Goal: Communication & Community: Answer question/provide support

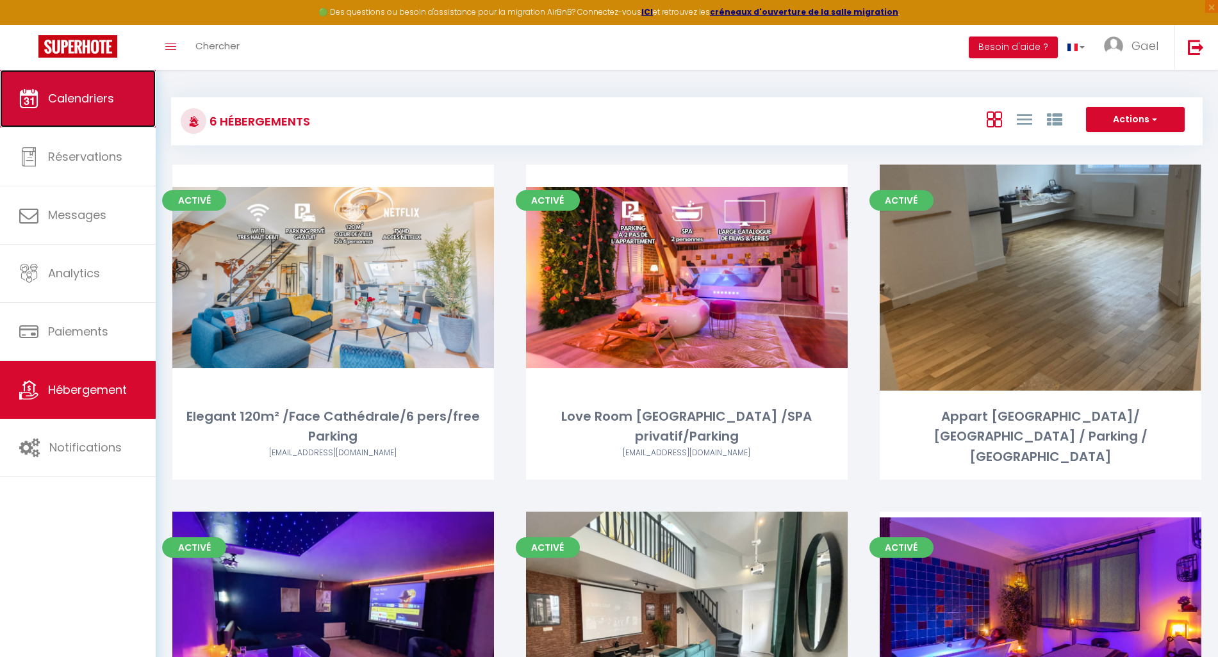
click at [92, 112] on link "Calendriers" at bounding box center [78, 99] width 156 height 58
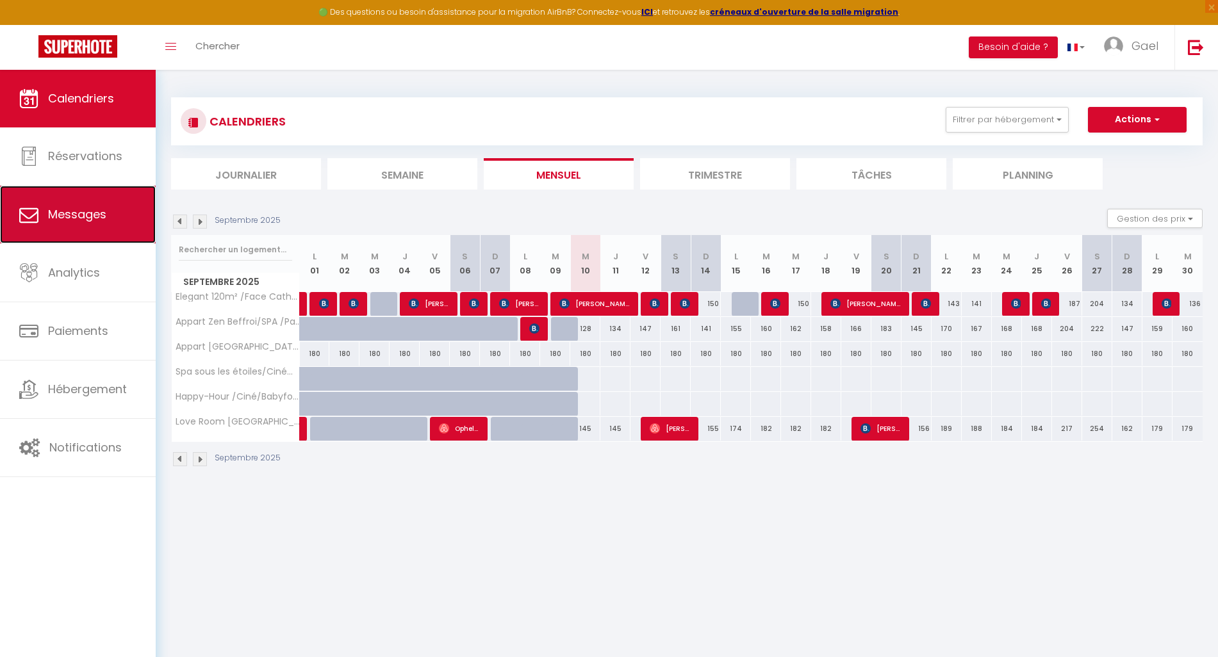
click at [90, 222] on span "Messages" at bounding box center [77, 214] width 58 height 16
select select "message"
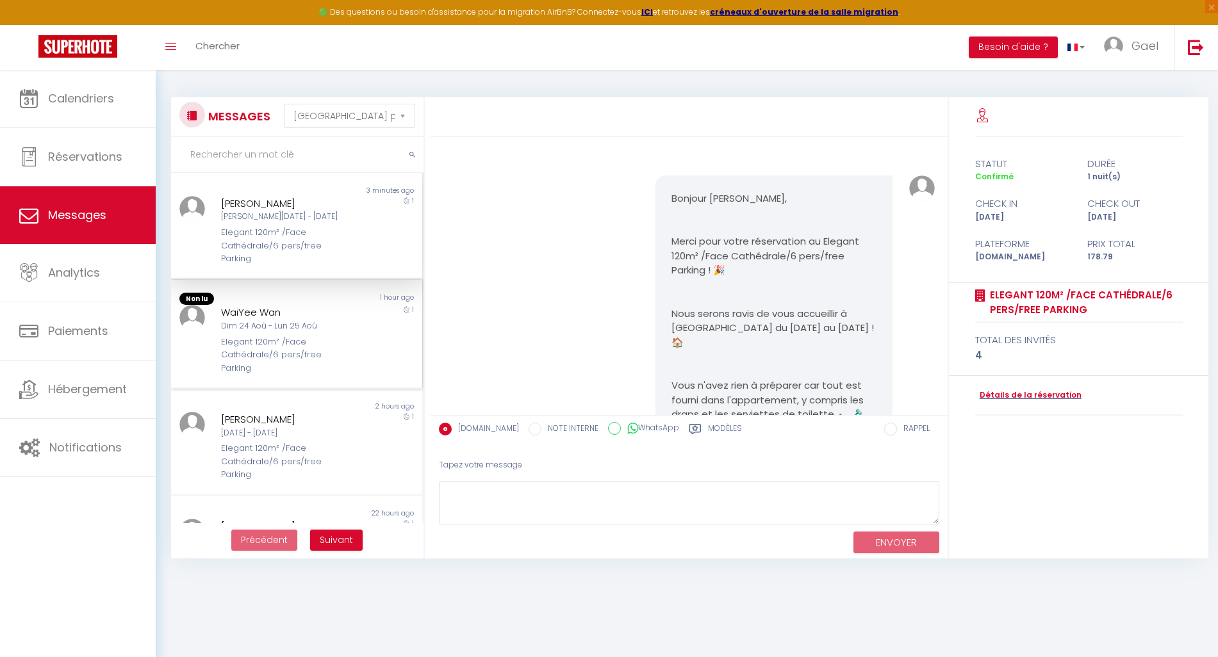
scroll to position [1039, 0]
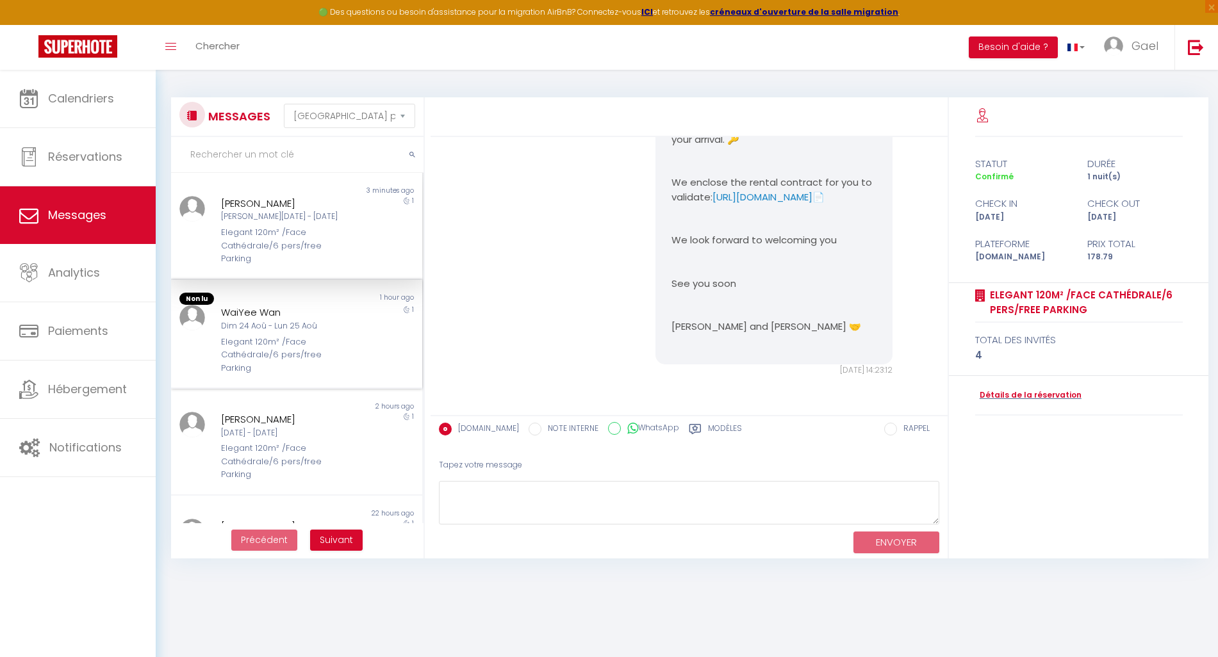
click at [221, 324] on div "Dim 24 Aoû - Lun 25 Aoû" at bounding box center [285, 326] width 129 height 12
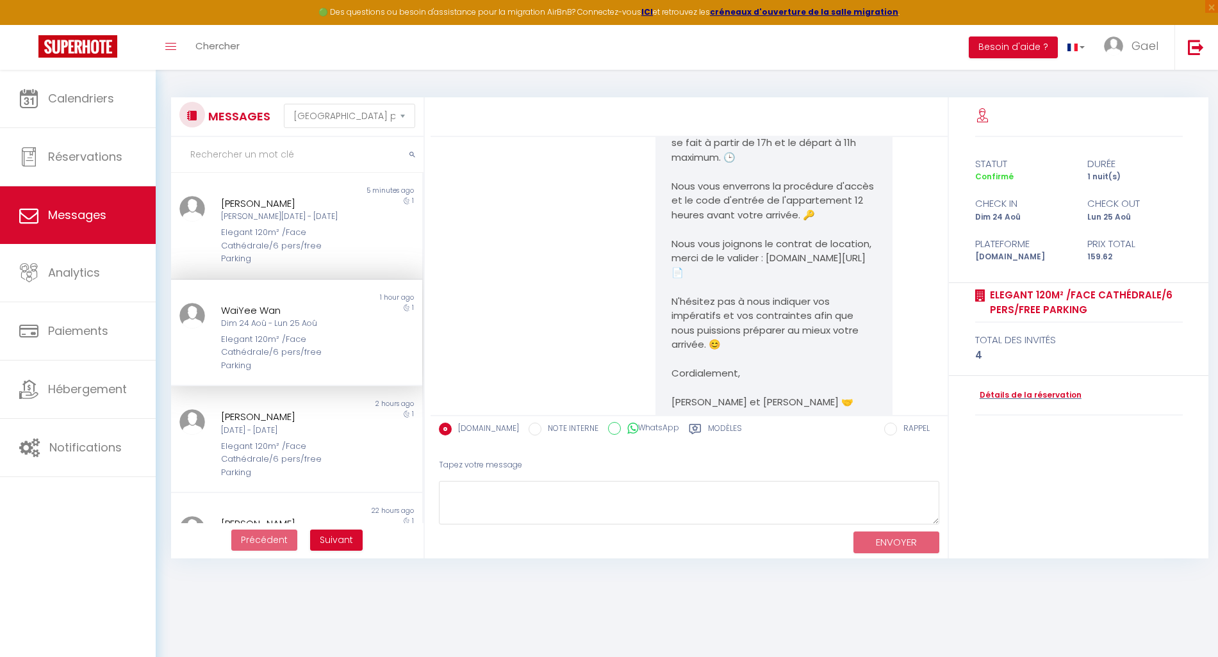
scroll to position [17772, 0]
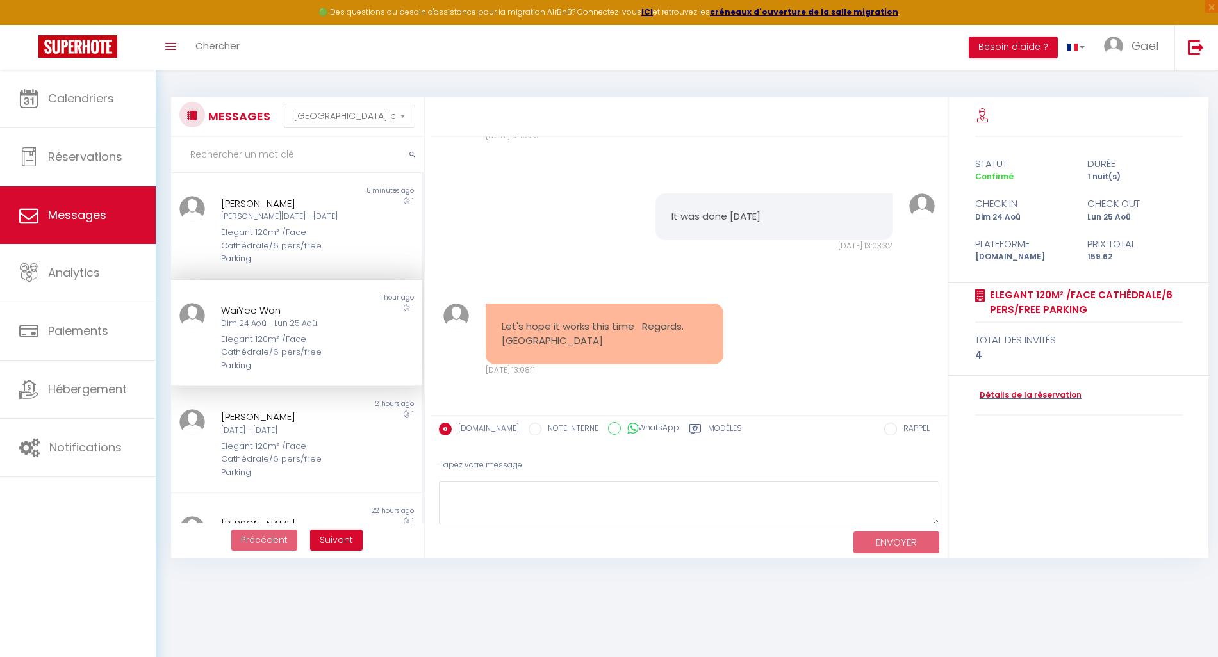
click at [467, 259] on div "It was done [DATE] [DATE] 13:03:32 Note Sms It was done [DATE] [DATE] 13:03:32" at bounding box center [689, 223] width 509 height 110
click at [268, 436] on div "[DATE] - [DATE]" at bounding box center [285, 431] width 129 height 12
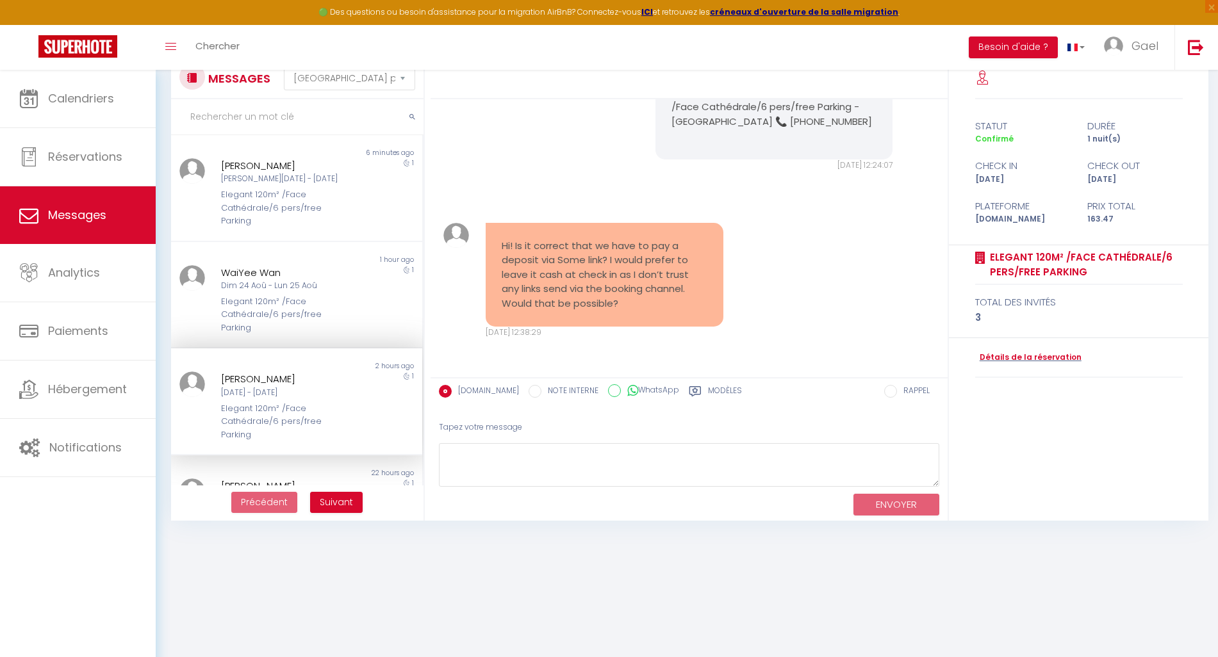
scroll to position [53, 0]
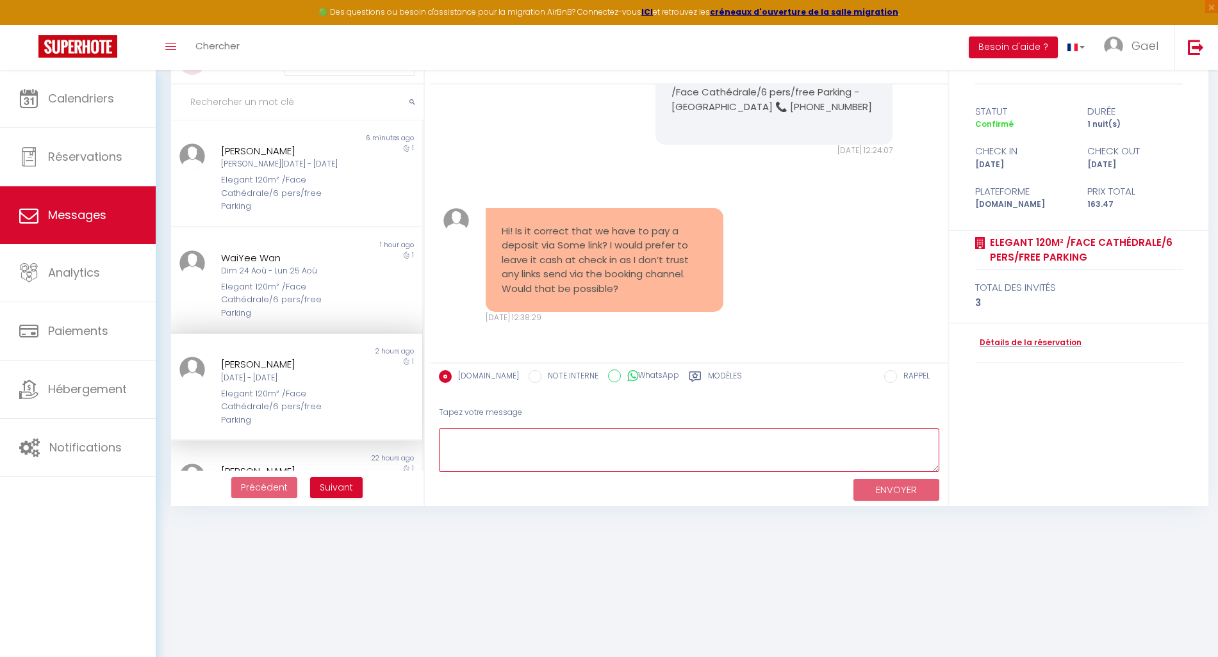
click at [475, 452] on textarea at bounding box center [689, 451] width 500 height 44
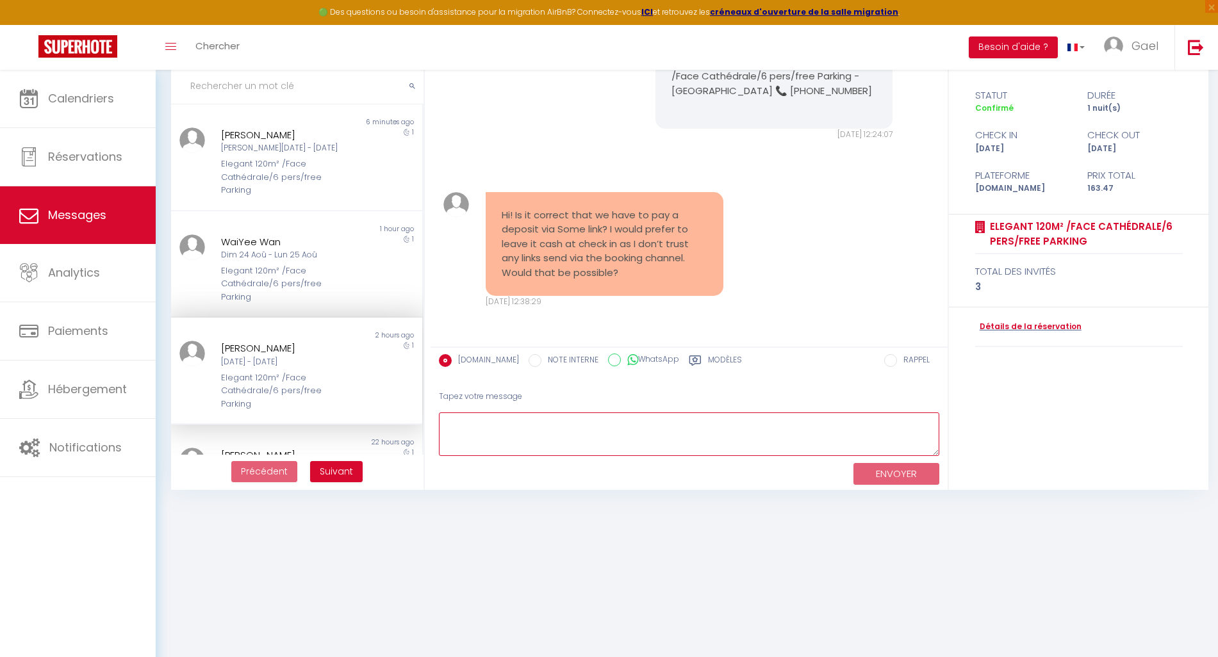
scroll to position [70, 0]
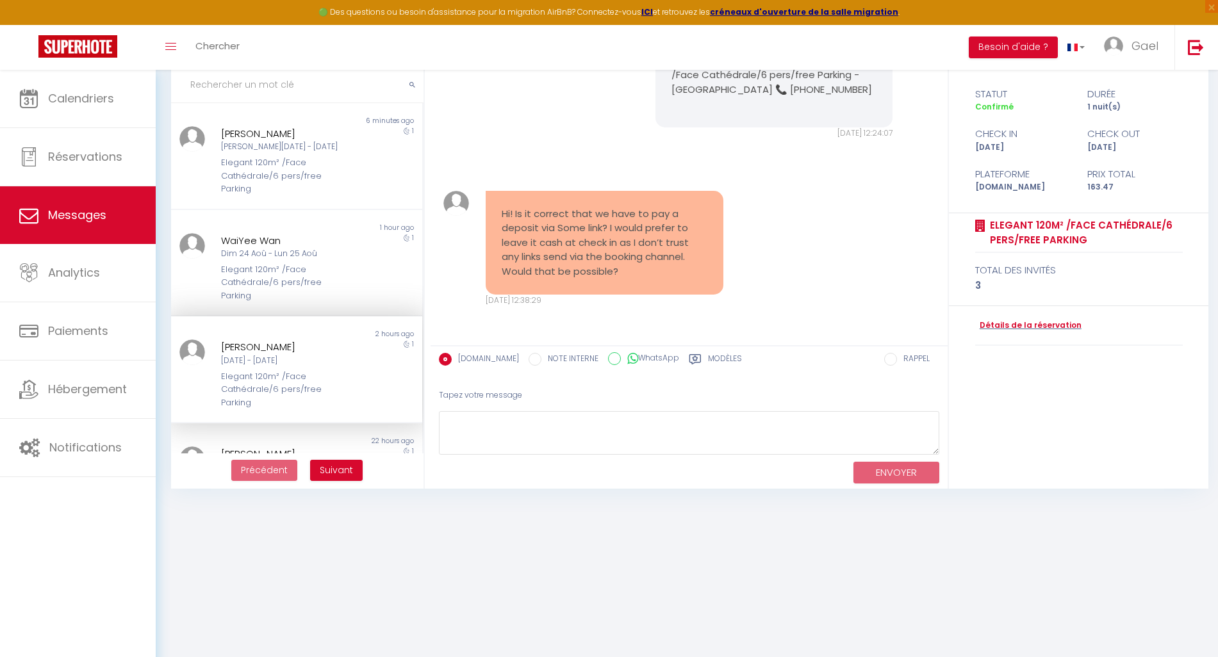
click at [718, 358] on label "Modèles" at bounding box center [725, 361] width 34 height 16
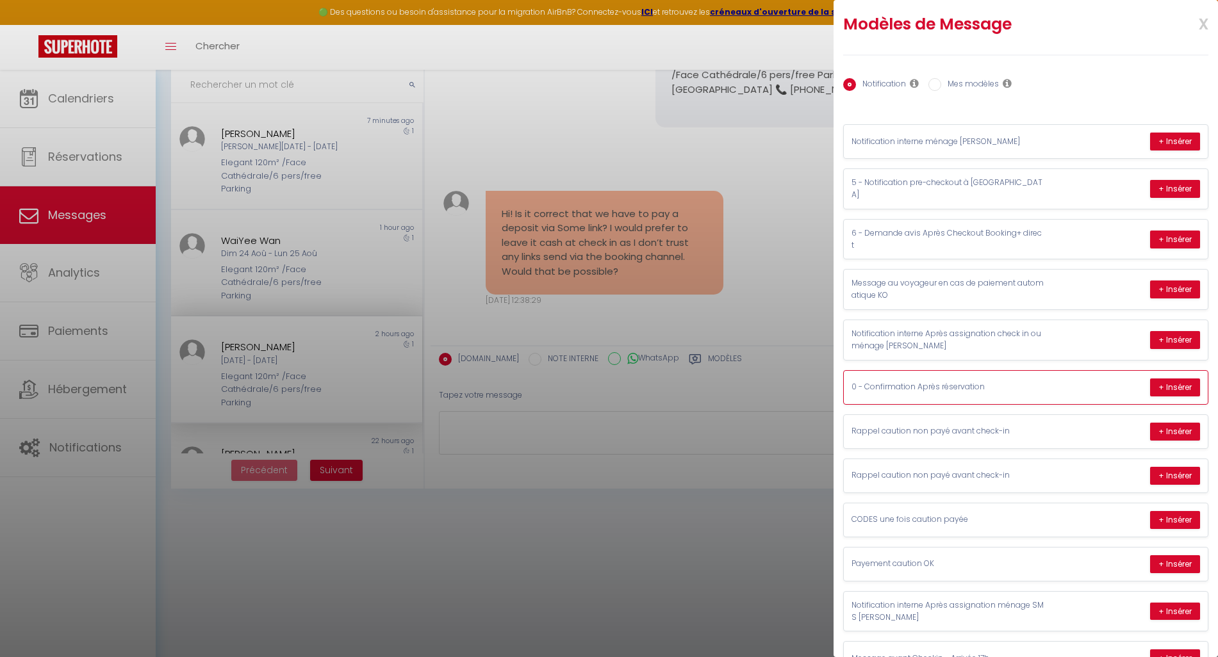
scroll to position [35, 0]
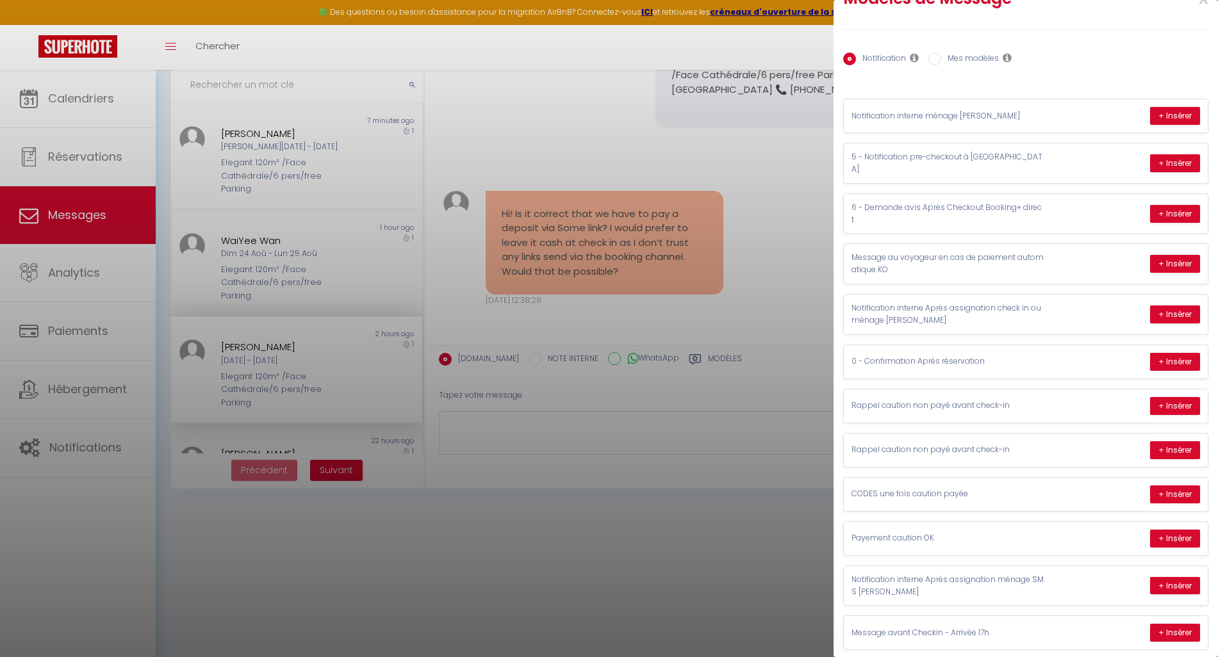
click at [699, 441] on div at bounding box center [609, 328] width 1218 height 657
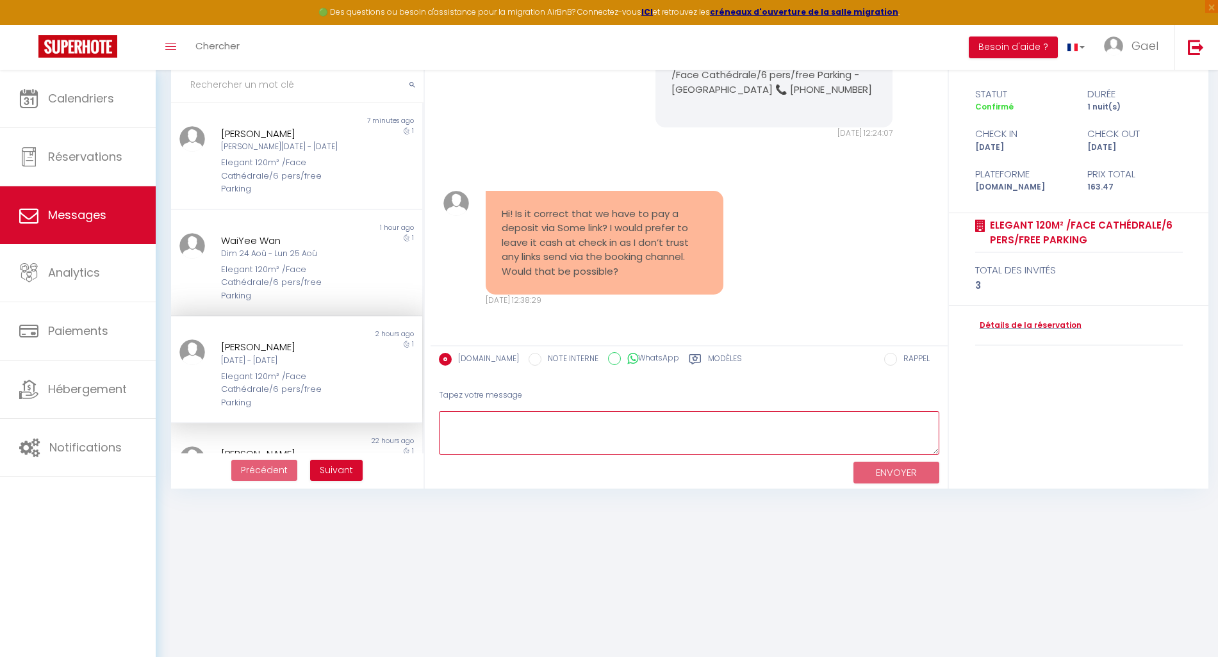
click at [475, 425] on textarea at bounding box center [689, 433] width 500 height 44
click at [659, 434] on textarea at bounding box center [689, 433] width 500 height 44
click at [694, 358] on div "Modèles" at bounding box center [715, 363] width 53 height 21
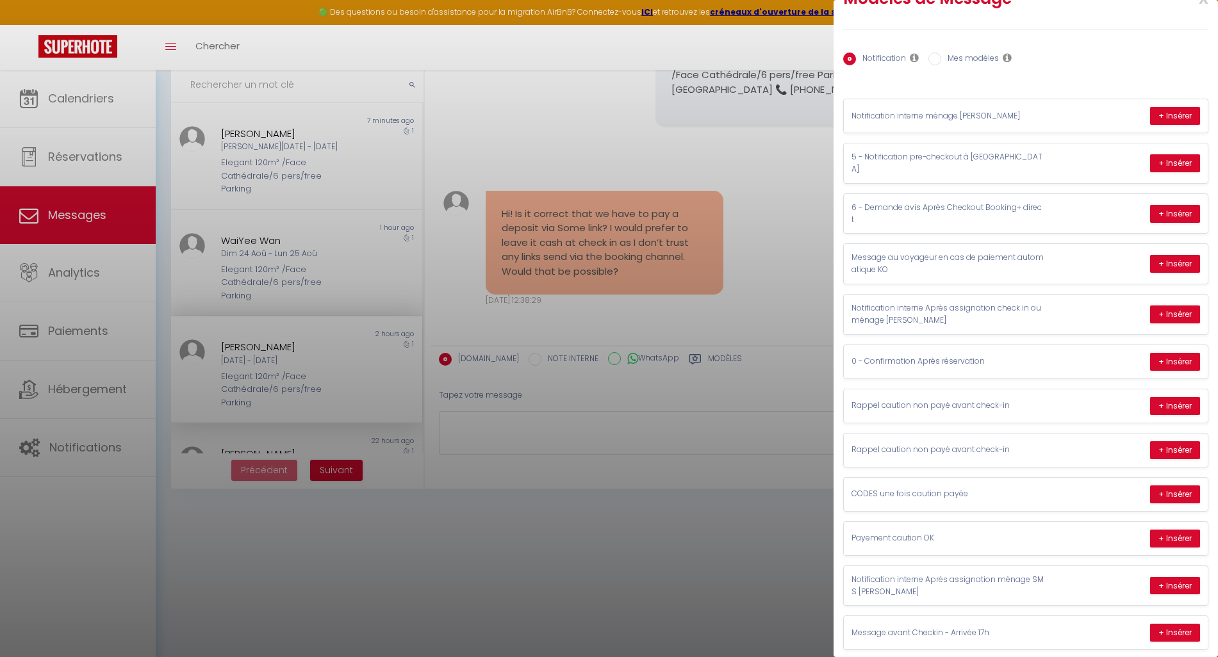
click at [941, 58] on input "Mes modèles" at bounding box center [934, 59] width 13 height 13
radio input "true"
radio input "false"
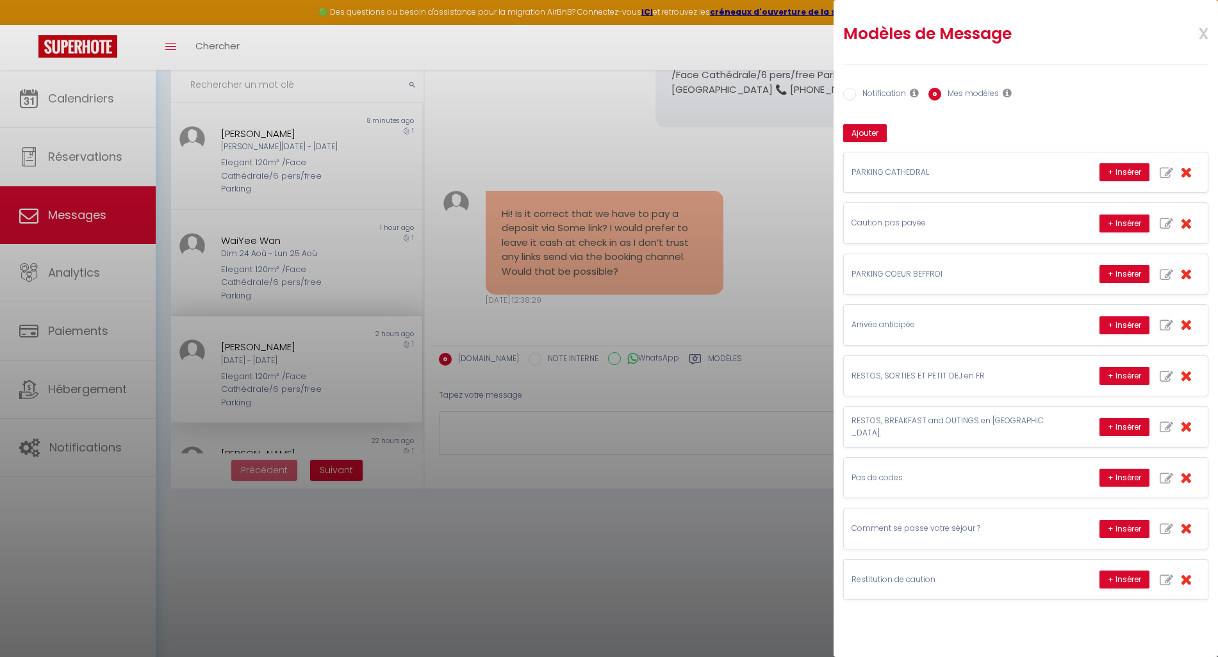
click at [488, 425] on div at bounding box center [609, 328] width 1218 height 657
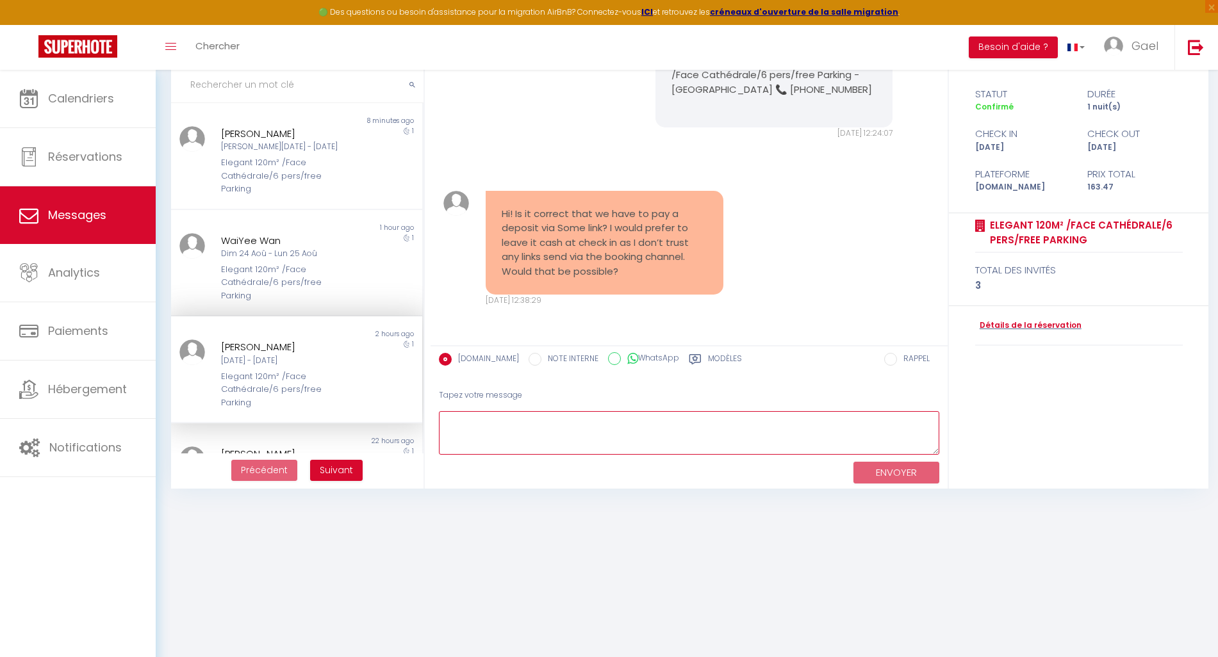
click at [488, 425] on textarea at bounding box center [689, 433] width 500 height 44
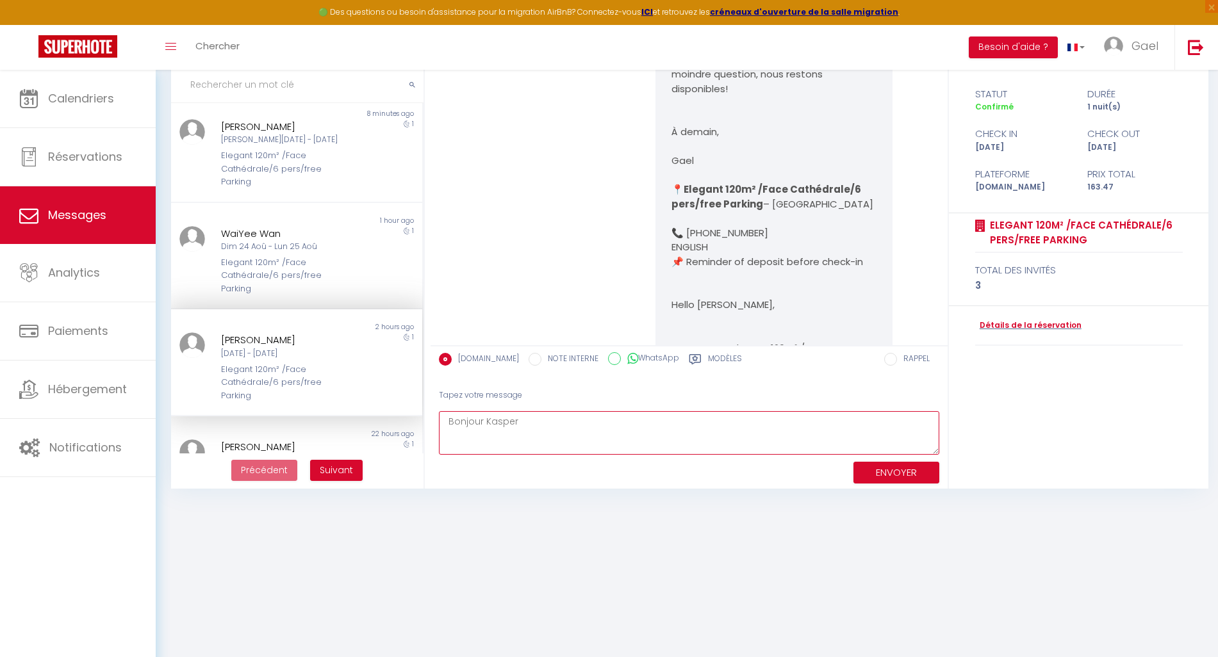
scroll to position [17, 0]
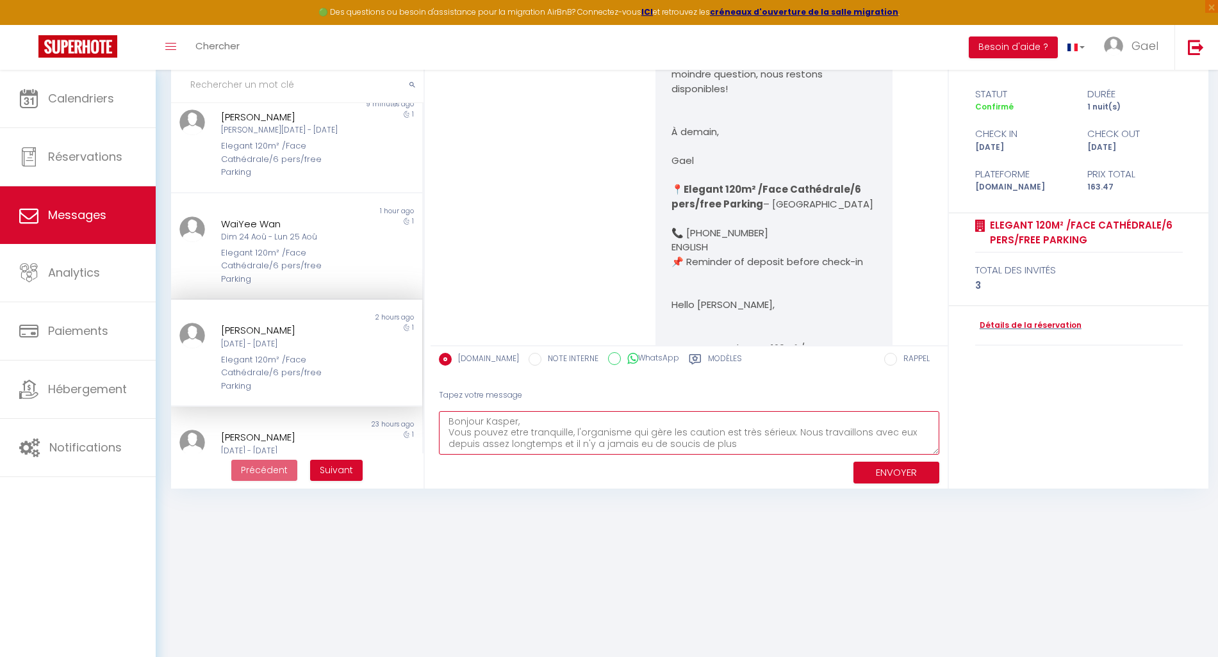
click at [688, 445] on textarea "Bonjour Kasper, Vous pouvez etre tranquille, l'organisme qui gère les caution e…" at bounding box center [689, 433] width 500 height 44
click at [699, 445] on textarea "Bonjour Kasper, Vous pouvez etre tranquille, l'organisme qui gère les caution e…" at bounding box center [689, 433] width 500 height 44
click at [713, 435] on textarea "Bonjour Kasper, Vous pouvez etre tranquille, l'organisme qui gère les caution e…" at bounding box center [689, 433] width 500 height 44
drag, startPoint x: 692, startPoint y: 445, endPoint x: 745, endPoint y: 449, distance: 53.4
click at [745, 449] on textarea "Bonjour Kasper, Vous pouvez etre tranquille, l'organisme qui gère les cautions …" at bounding box center [689, 433] width 500 height 44
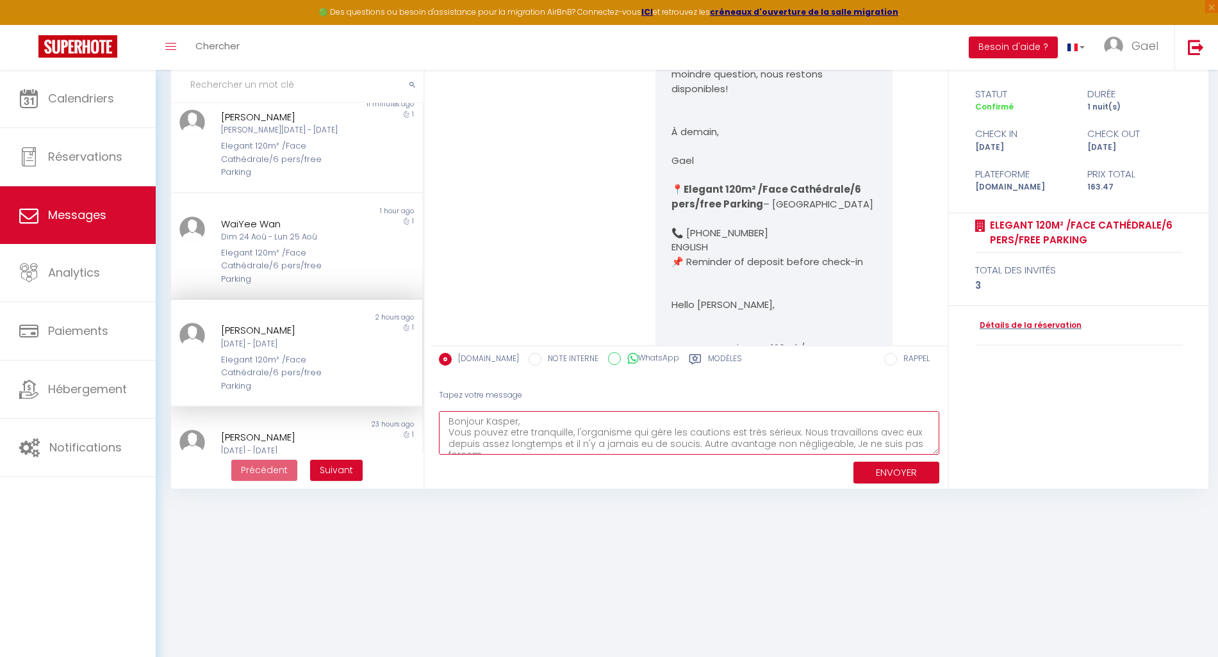
scroll to position [8, 0]
drag, startPoint x: 884, startPoint y: 437, endPoint x: 873, endPoint y: 436, distance: 10.9
click at [873, 436] on textarea "Bonjour Kasper, Vous pouvez etre tranquille, l'organisme qui gère les cautions …" at bounding box center [689, 433] width 500 height 44
click at [878, 438] on textarea "Bonjour Kasper, Vous pouvez etre tranquille, l'organisme qui gère les cautions …" at bounding box center [689, 433] width 500 height 44
click at [776, 447] on textarea "Bonjour Kasper, Vous pouvez etre tranquille, l'organisme qui gère les cautions …" at bounding box center [689, 433] width 500 height 44
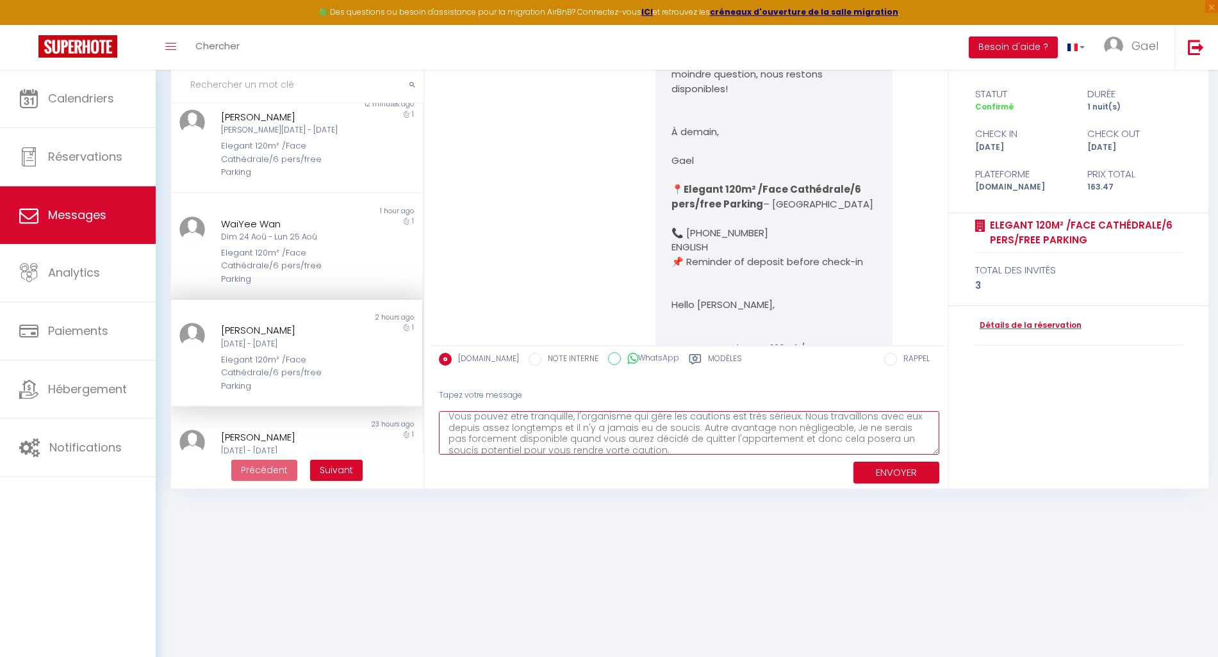
scroll to position [22, 0]
click at [595, 445] on textarea "Bonjour Kasper, Vous pouvez etre tranquille, l'organisme qui gère les cautions …" at bounding box center [689, 433] width 500 height 44
click at [641, 444] on textarea "Bonjour Kasper, Vous pouvez etre tranquille, l'organisme qui gère les cautions …" at bounding box center [689, 433] width 500 height 44
drag, startPoint x: 755, startPoint y: 446, endPoint x: 736, endPoint y: 443, distance: 19.4
click at [736, 443] on textarea "Bonjour Kasper, Vous pouvez etre tranquille, l'organisme qui gère les cautions …" at bounding box center [689, 433] width 500 height 44
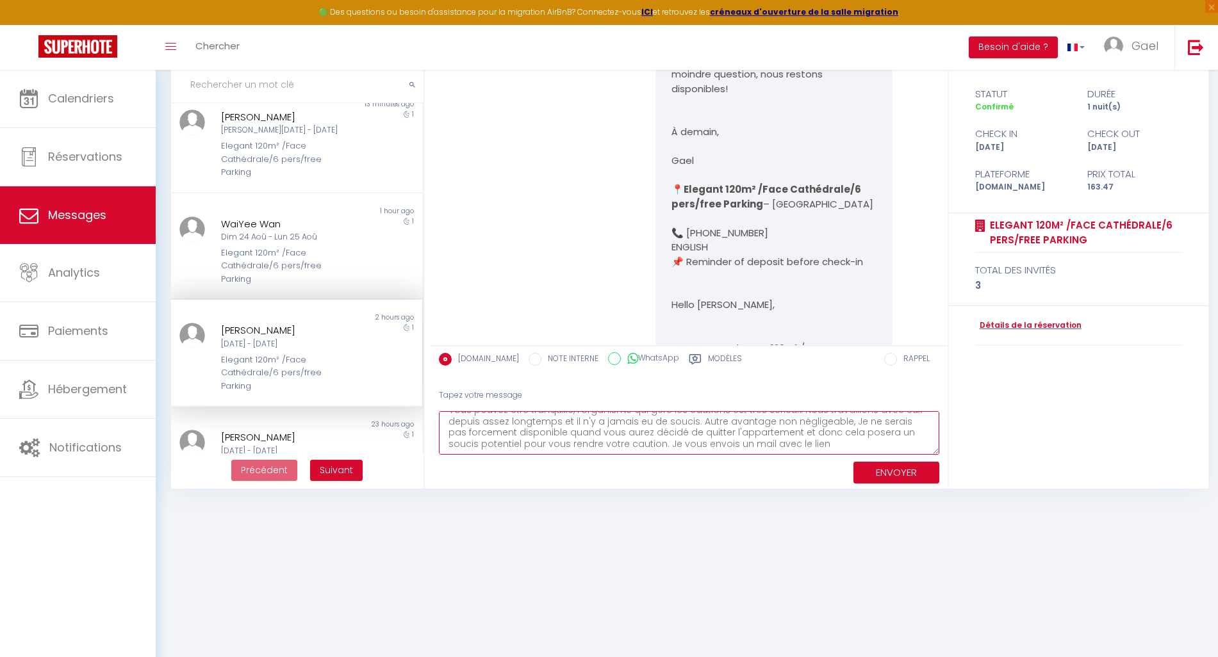
click at [792, 446] on textarea "Bonjour Kasper, Vous pouvez etre tranquille, l'organisme qui gère les cautions …" at bounding box center [689, 433] width 500 height 44
type textarea "Bonjour Kasper, Vous pouvez etre tranquille, l'organisme qui gère les cautions …"
drag, startPoint x: 919, startPoint y: 449, endPoint x: 443, endPoint y: 425, distance: 476.7
click at [444, 425] on textarea "Bonjour Kasper, Vous pouvez etre tranquille, l'organisme qui gère les cautions …" at bounding box center [689, 433] width 500 height 44
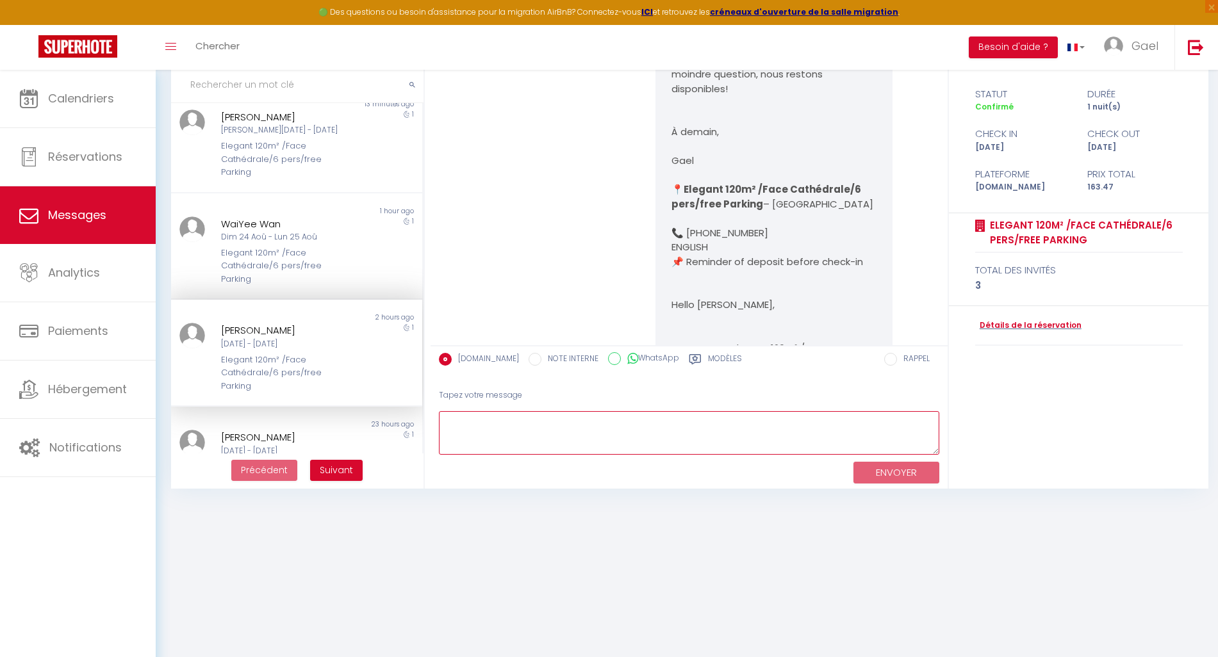
paste textarea "Hello [PERSON_NAME], You can rest assured, the organisation that manages the de…"
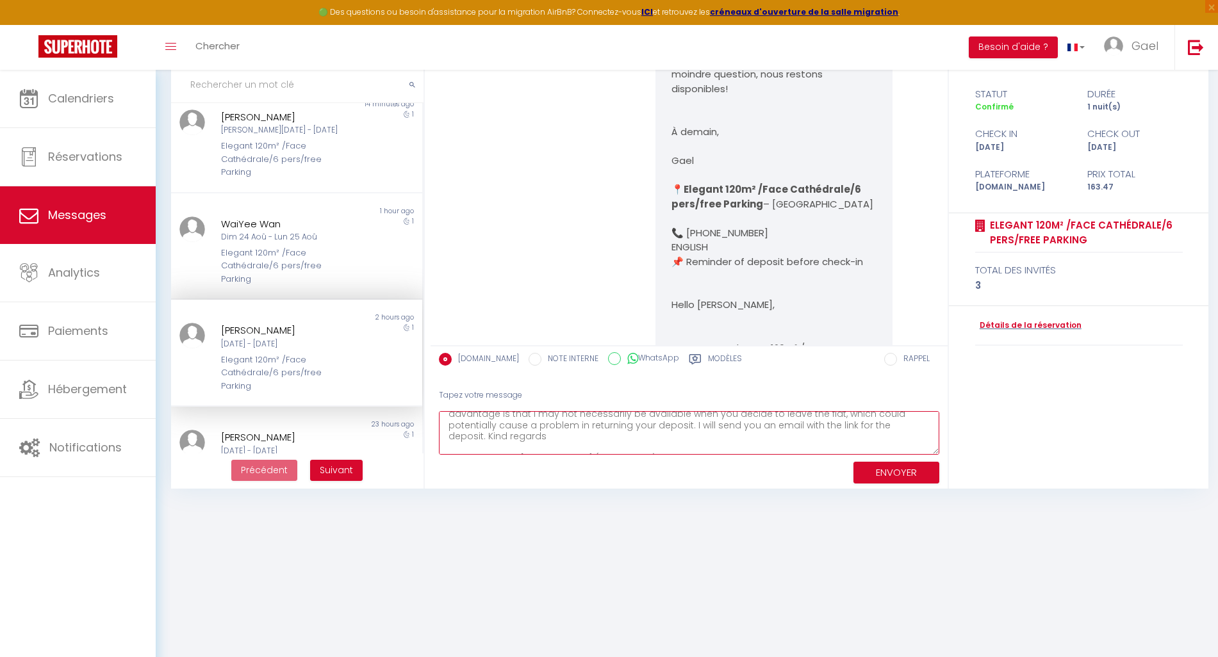
scroll to position [45, 0]
drag, startPoint x: 647, startPoint y: 441, endPoint x: 631, endPoint y: 450, distance: 18.4
click at [631, 450] on textarea "Hello [PERSON_NAME], You can rest assured, the organisation that manages the de…" at bounding box center [689, 433] width 500 height 44
type textarea "Hello [PERSON_NAME], You can rest assured, the organisation that manages the de…"
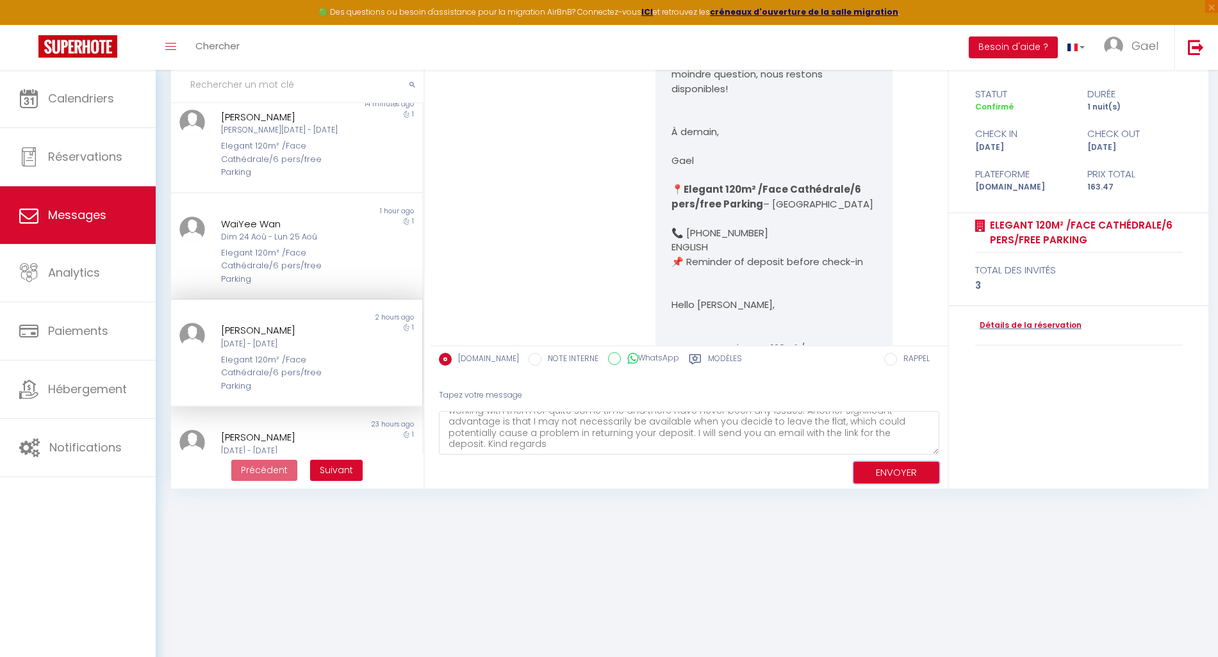
click at [887, 472] on button "ENVOYER" at bounding box center [896, 473] width 86 height 22
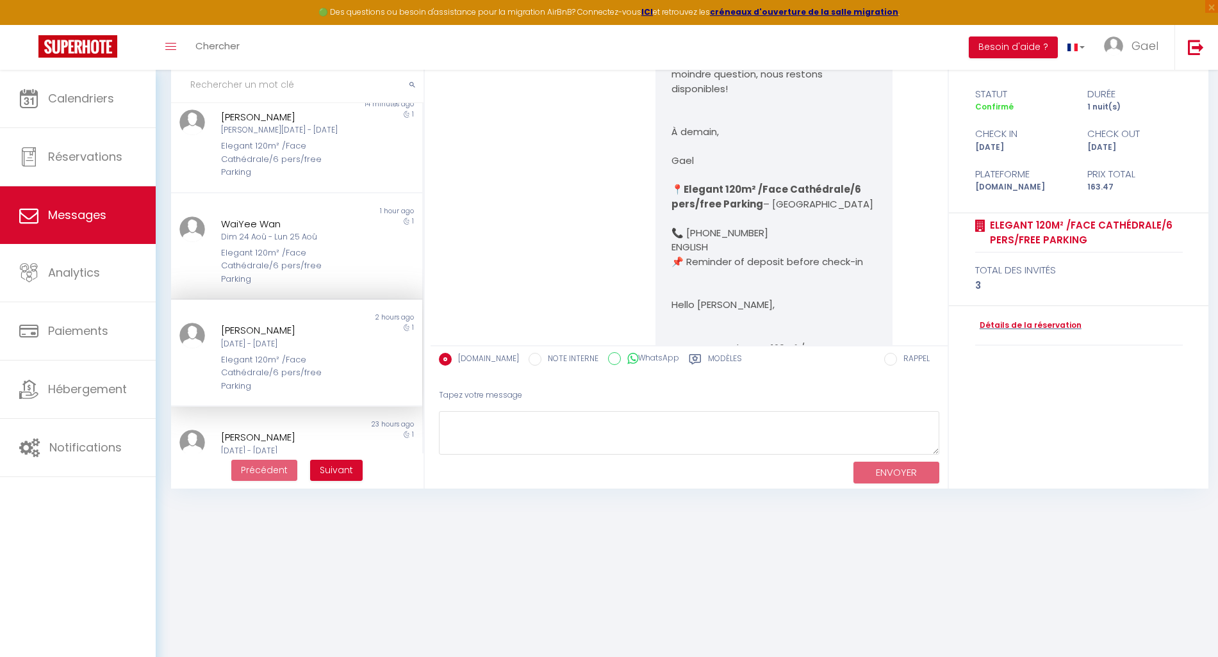
scroll to position [3402, 0]
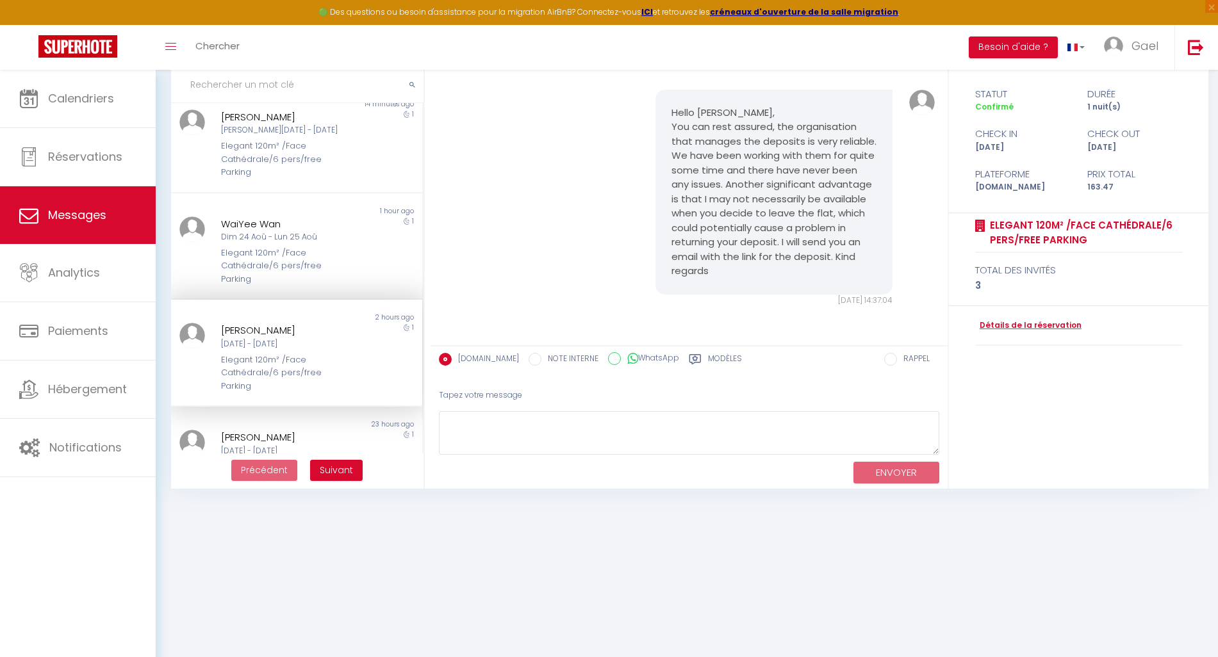
click at [708, 357] on label "Modèles" at bounding box center [725, 361] width 34 height 16
radio input "true"
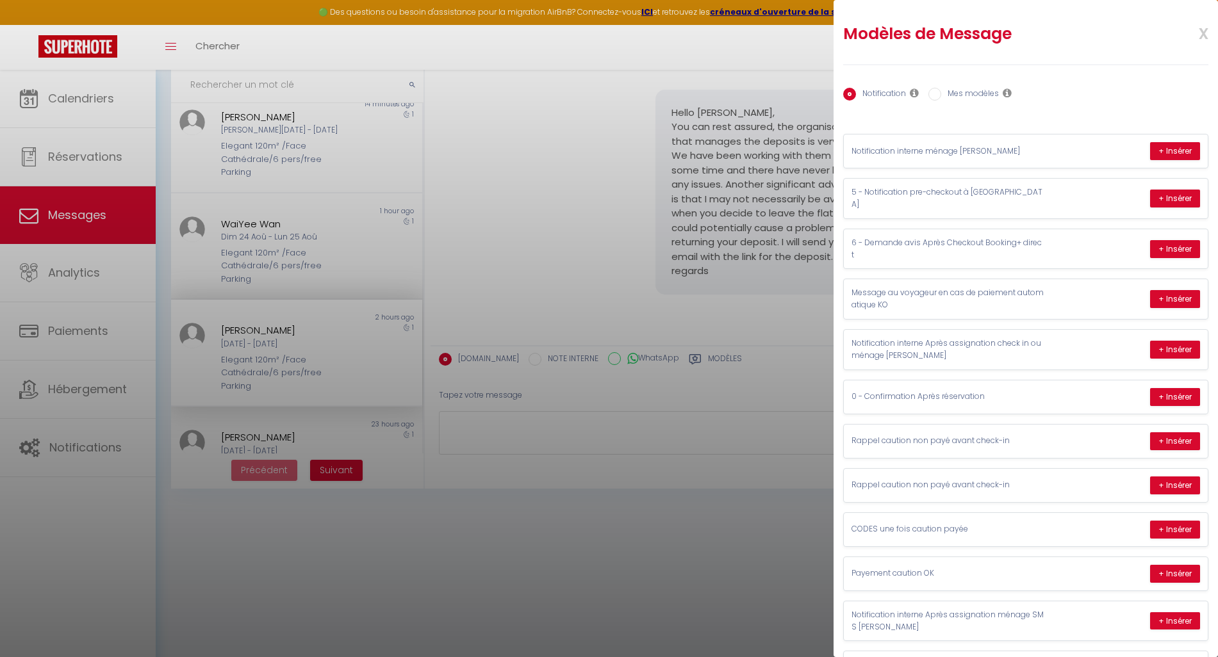
click at [938, 97] on input "Mes modèles" at bounding box center [934, 94] width 13 height 13
radio input "true"
radio input "false"
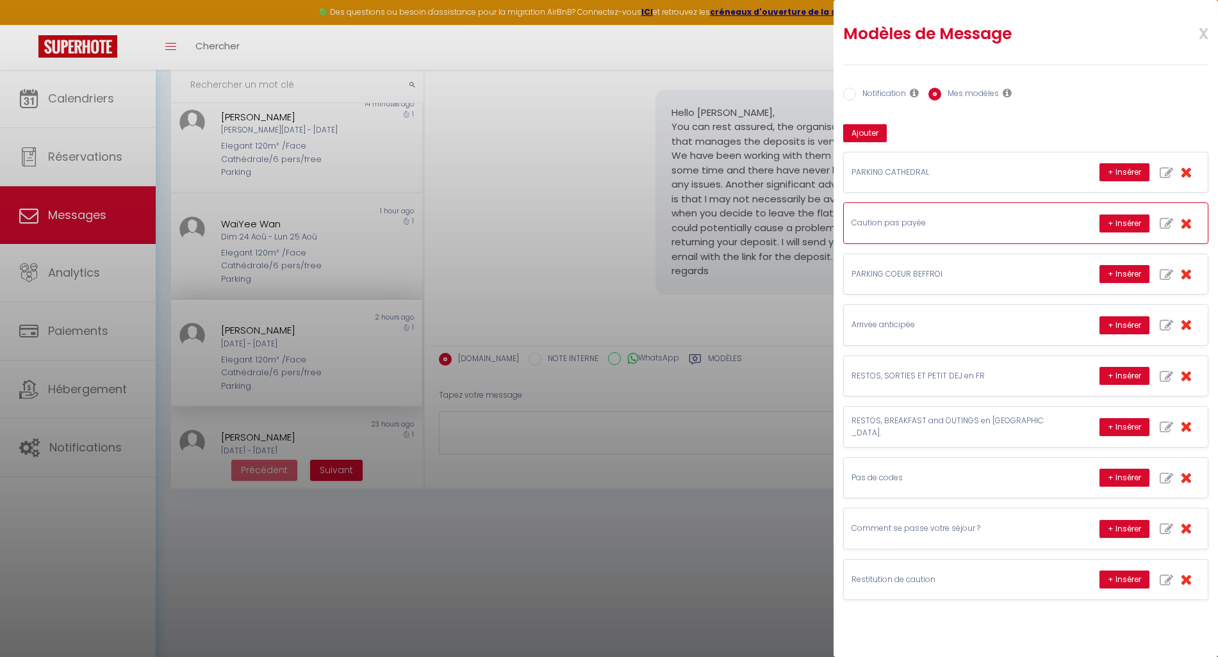
click at [1030, 220] on p "Caution pas payée" at bounding box center [948, 223] width 192 height 12
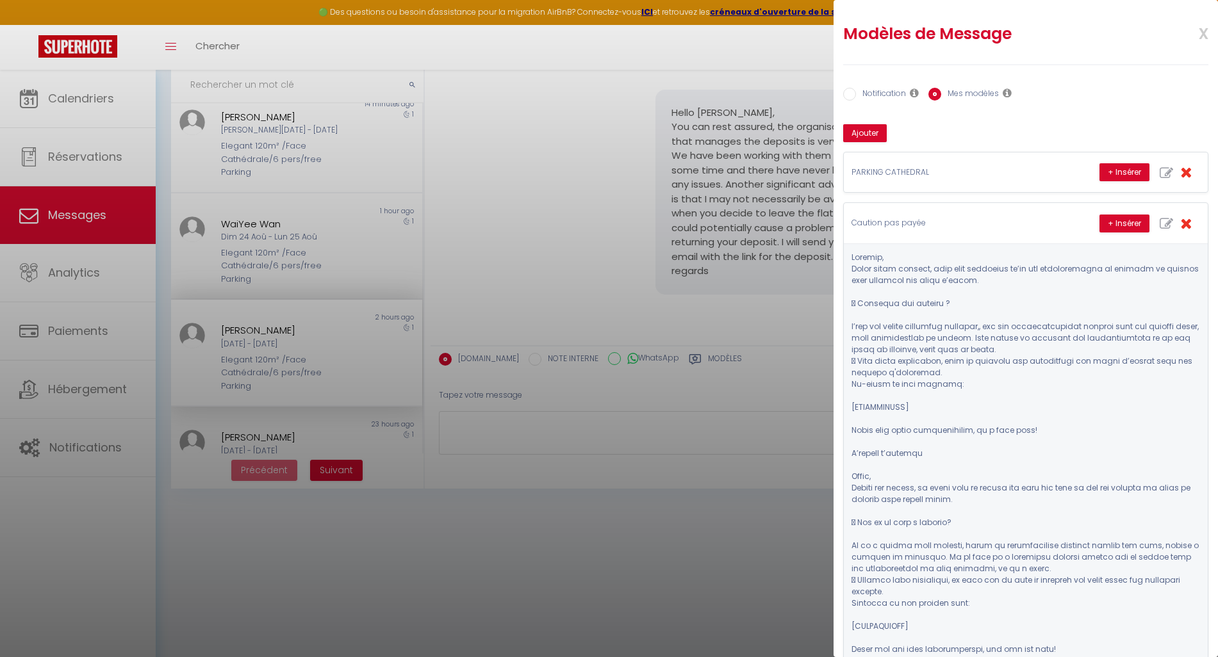
drag, startPoint x: 932, startPoint y: 450, endPoint x: 909, endPoint y: 447, distance: 24.0
click at [909, 447] on pre at bounding box center [1026, 465] width 349 height 427
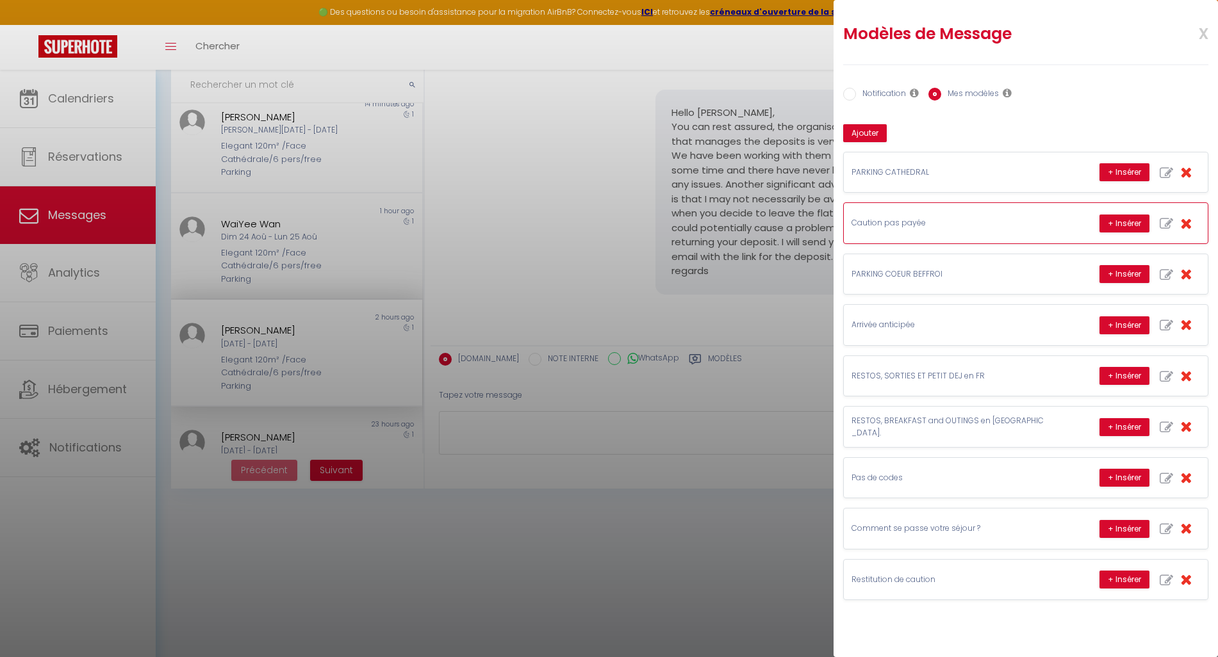
click at [946, 221] on p "Caution pas payée" at bounding box center [948, 223] width 192 height 12
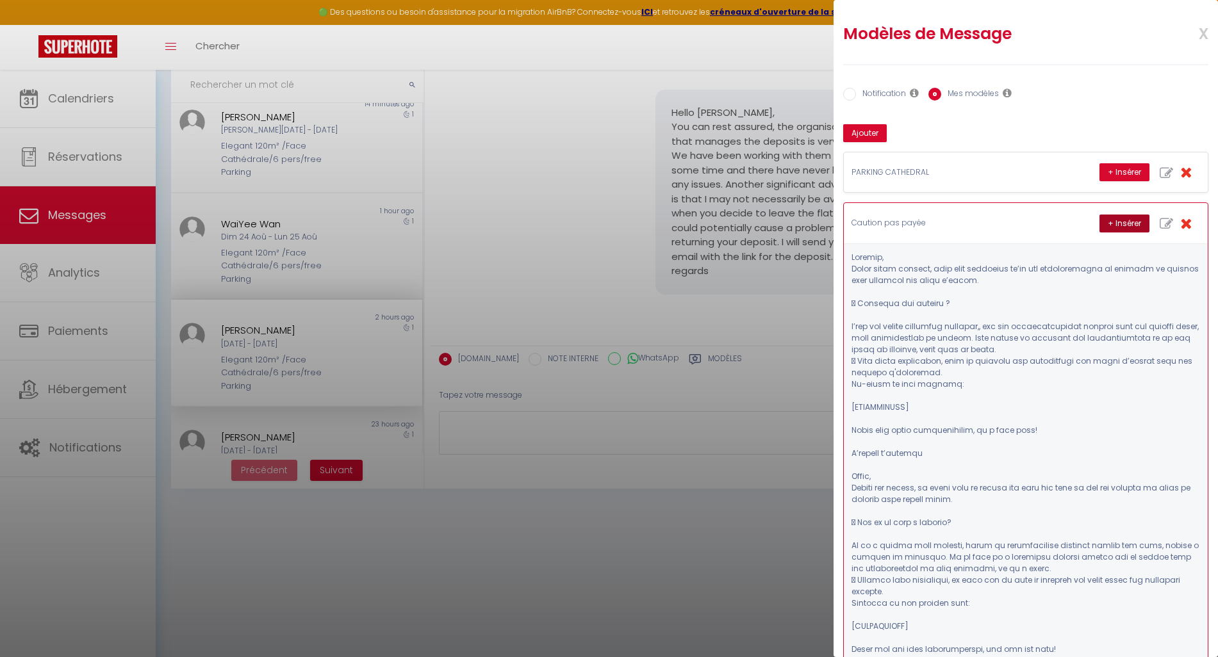
click at [1122, 224] on button "+ Insérer" at bounding box center [1125, 224] width 50 height 18
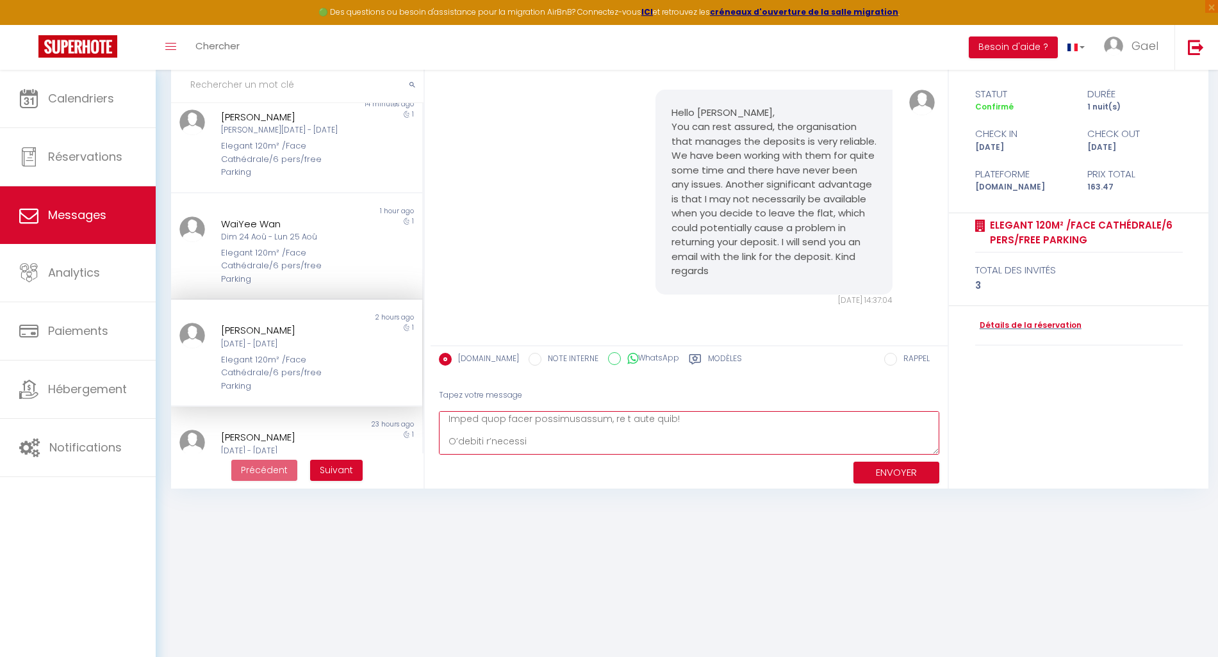
scroll to position [169, 0]
drag, startPoint x: 447, startPoint y: 421, endPoint x: 614, endPoint y: 441, distance: 168.5
click at [614, 441] on textarea at bounding box center [689, 433] width 500 height 44
type textarea "Hello, Before you arrive, we would like to remind you that you have to pay the …"
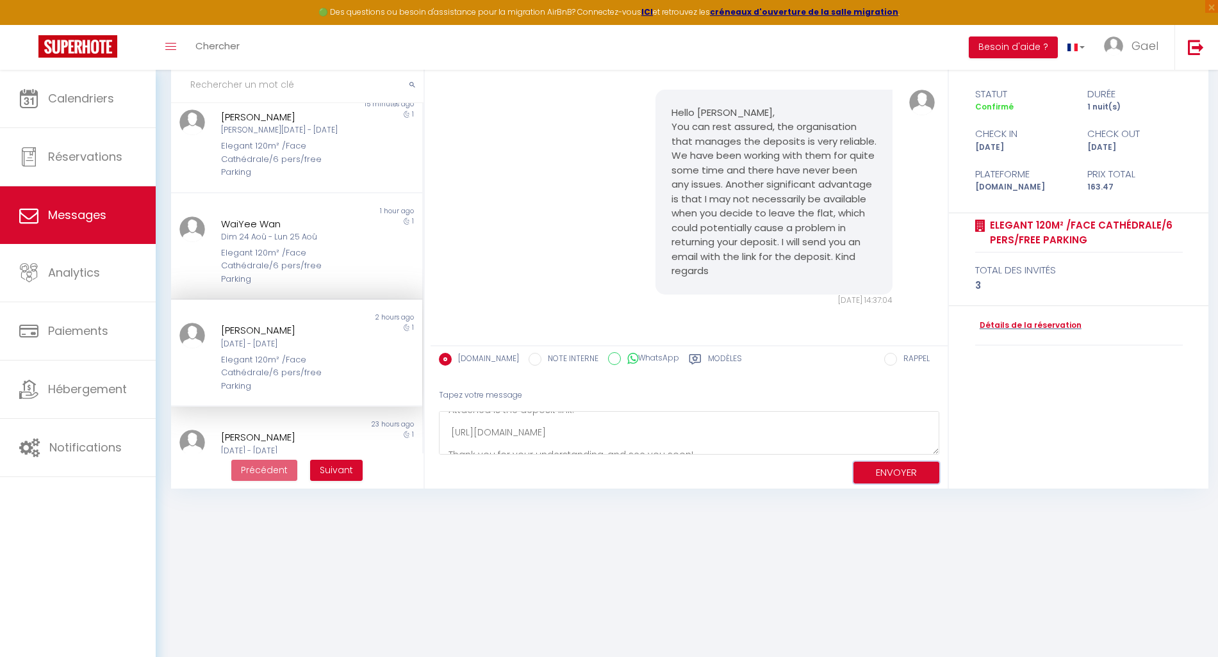
click at [892, 475] on button "ENVOYER" at bounding box center [896, 473] width 86 height 22
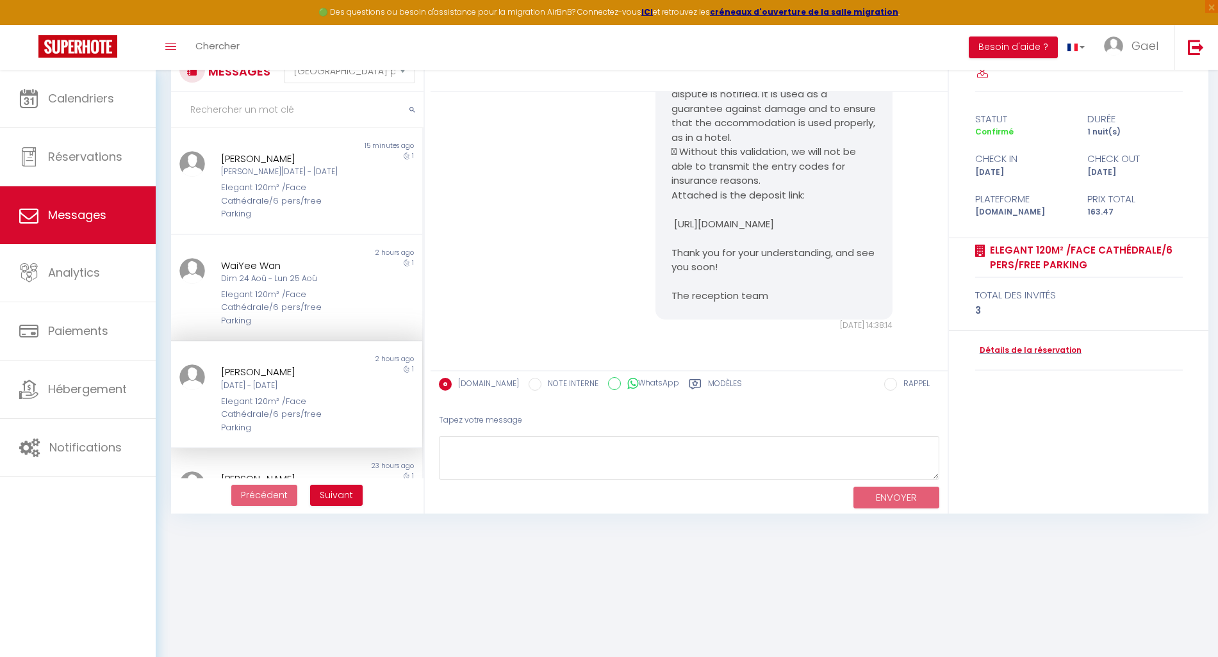
scroll to position [0, 0]
